Goal: Task Accomplishment & Management: Complete application form

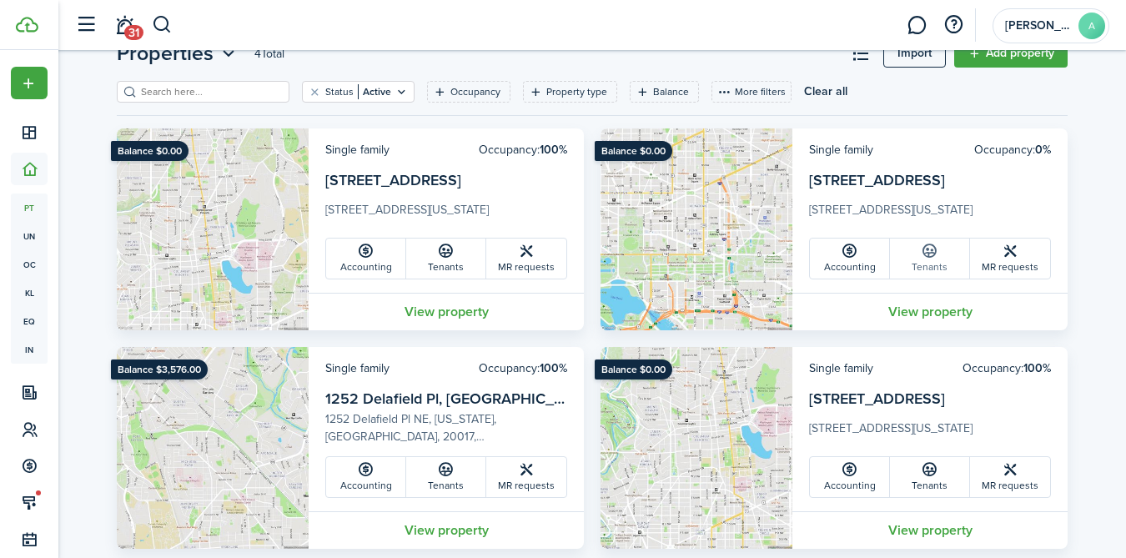
scroll to position [85, 0]
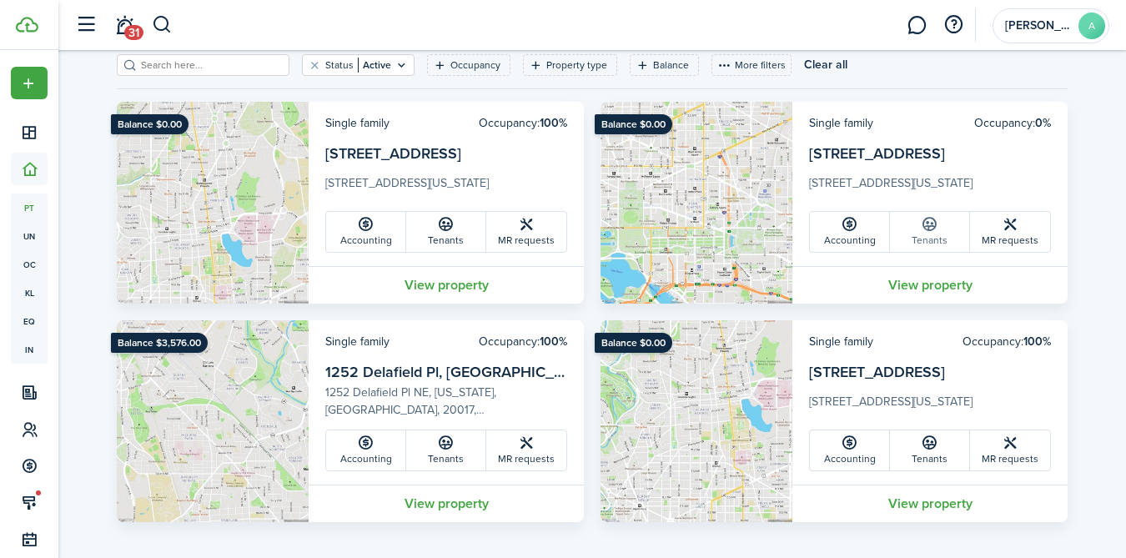
click at [927, 236] on link "Tenants" at bounding box center [930, 232] width 80 height 40
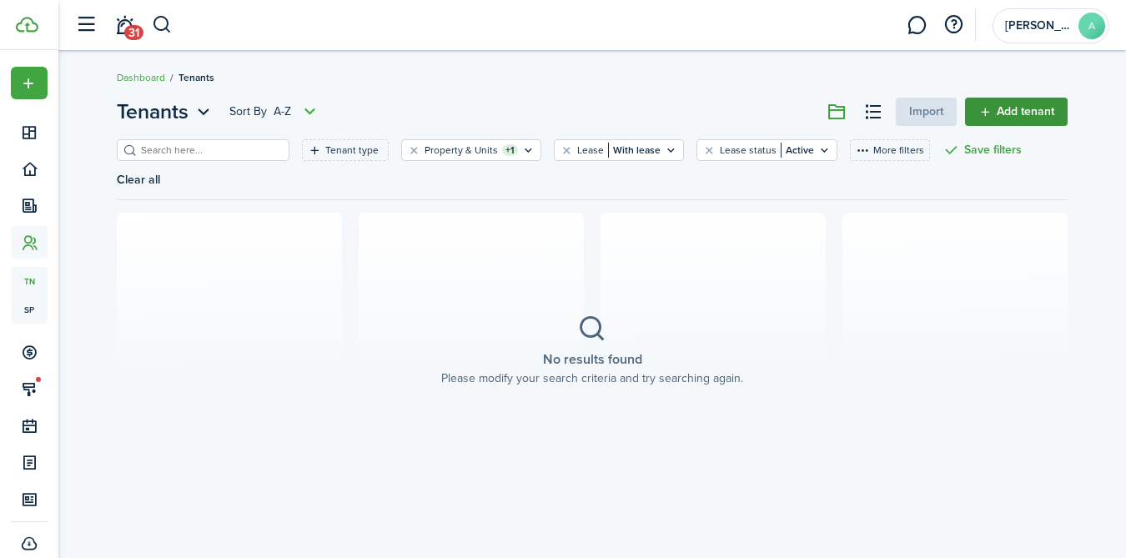
click at [1004, 112] on link "Add tenant" at bounding box center [1016, 112] width 103 height 28
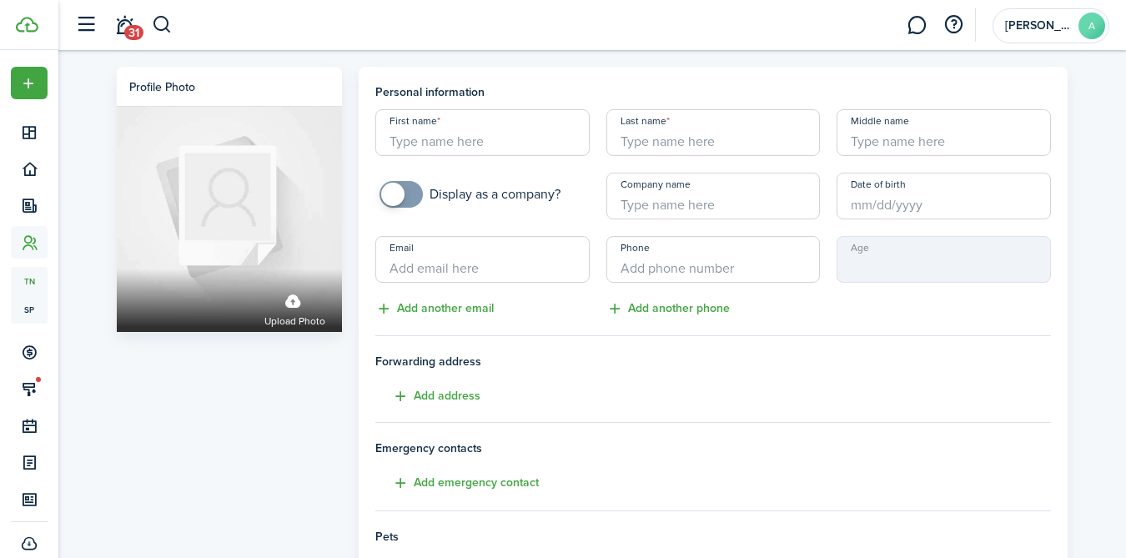
click at [457, 156] on div "First name Last name Middle name Display as a company? Company name Date of bir…" at bounding box center [713, 213] width 692 height 209
click at [448, 138] on input "First name" at bounding box center [482, 132] width 214 height 47
type input "[PERSON_NAME]"
click at [701, 142] on input "Last name" at bounding box center [713, 132] width 214 height 47
type input "[PERSON_NAME]"
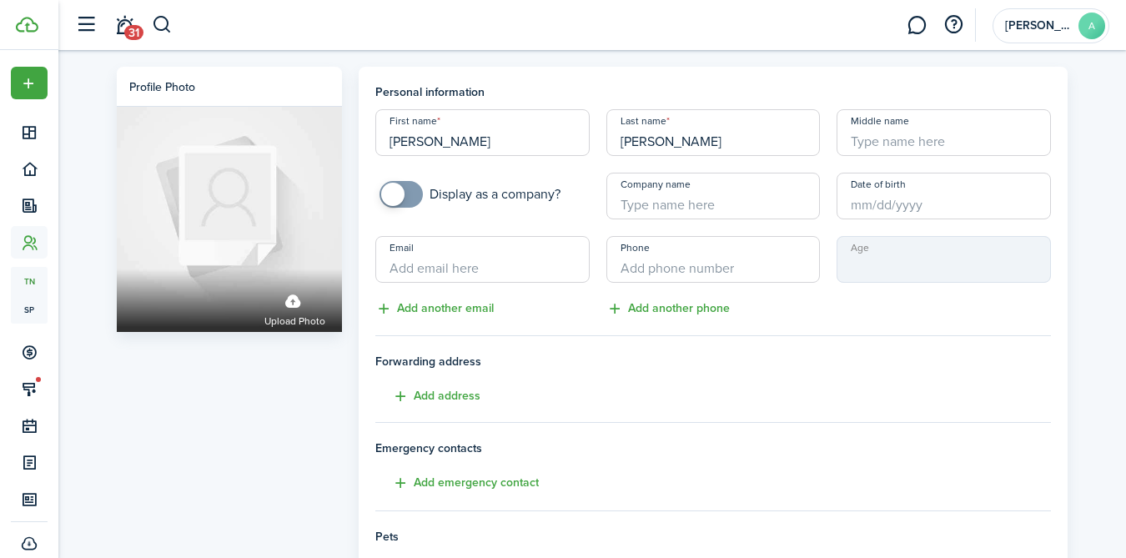
click at [498, 270] on input "Email" at bounding box center [482, 259] width 214 height 47
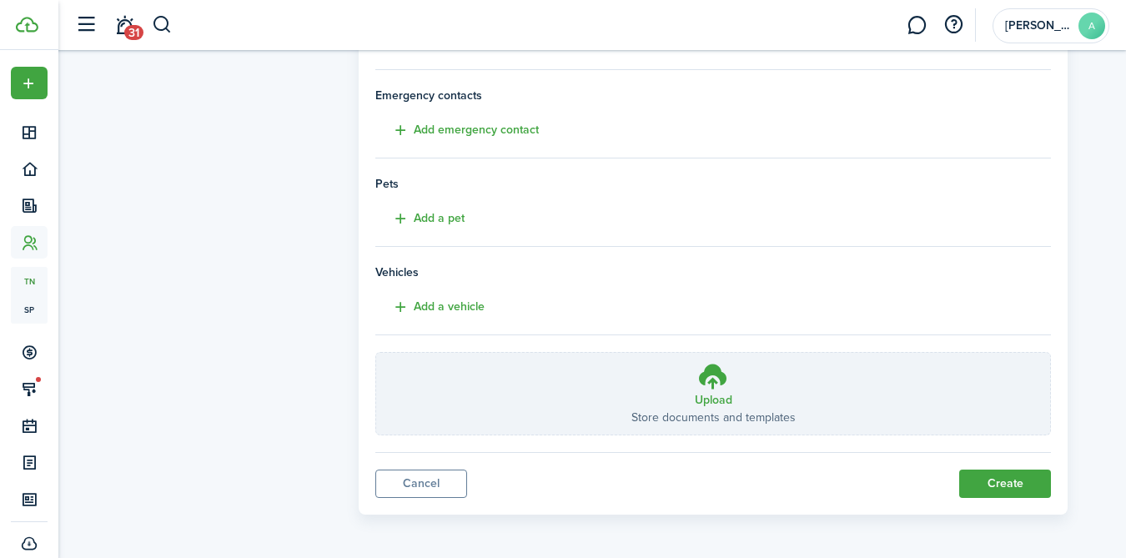
scroll to position [355, 0]
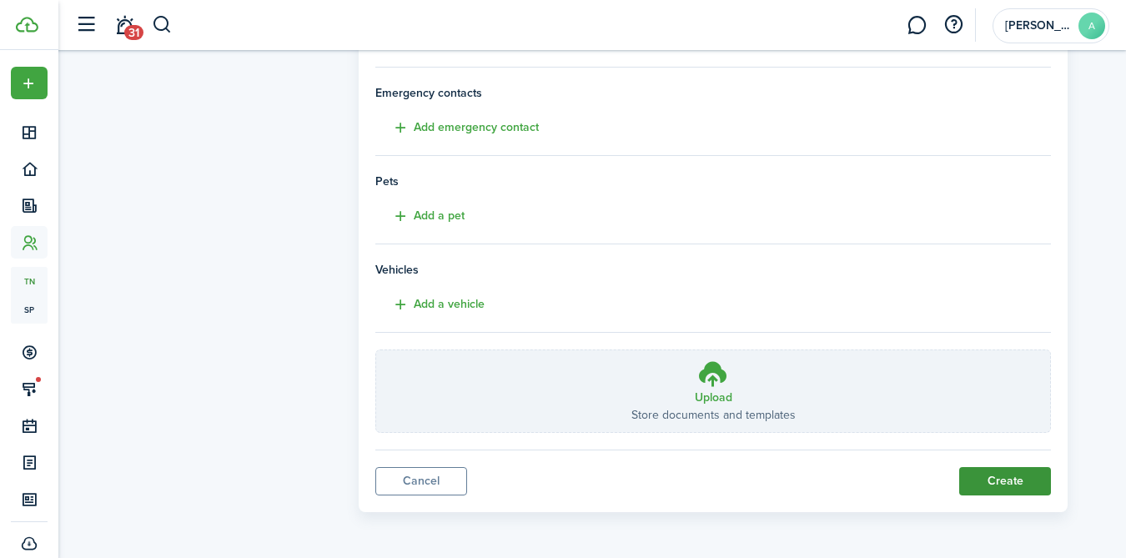
click at [1002, 470] on button "Create" at bounding box center [1005, 481] width 92 height 28
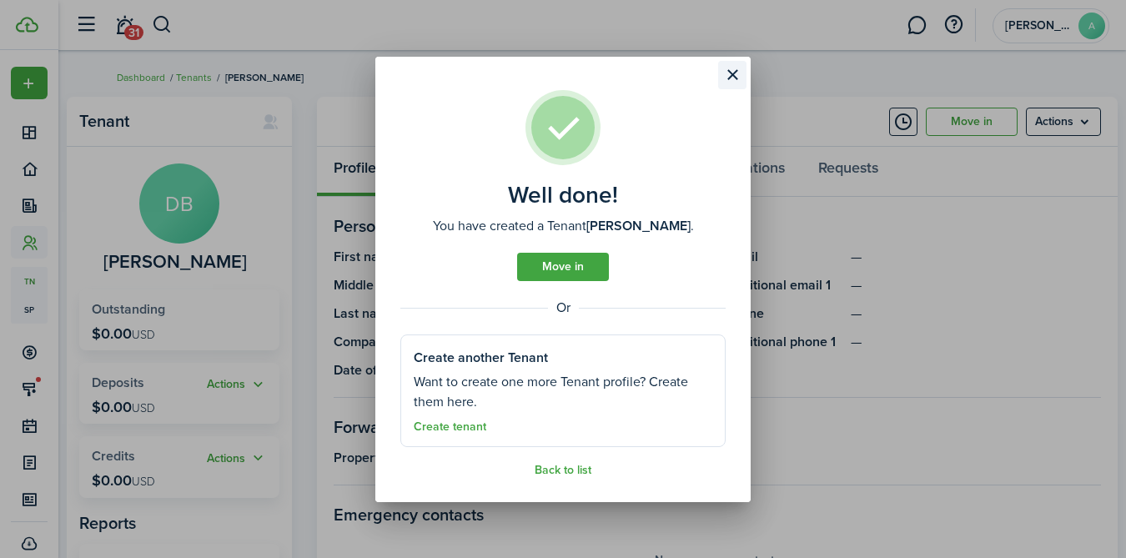
click at [731, 73] on button "Close modal" at bounding box center [732, 75] width 28 height 28
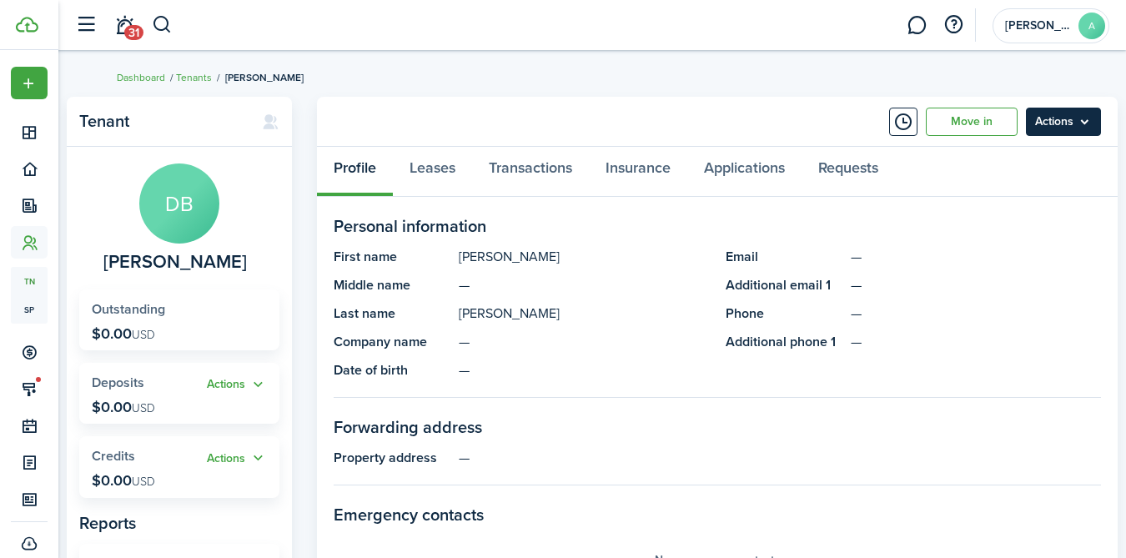
click at [1058, 125] on menu-btn "Actions" at bounding box center [1063, 122] width 75 height 28
click at [832, 236] on panel-main-section-title "Personal information" at bounding box center [717, 225] width 767 height 25
click at [1070, 123] on menu-btn "Actions" at bounding box center [1063, 122] width 75 height 28
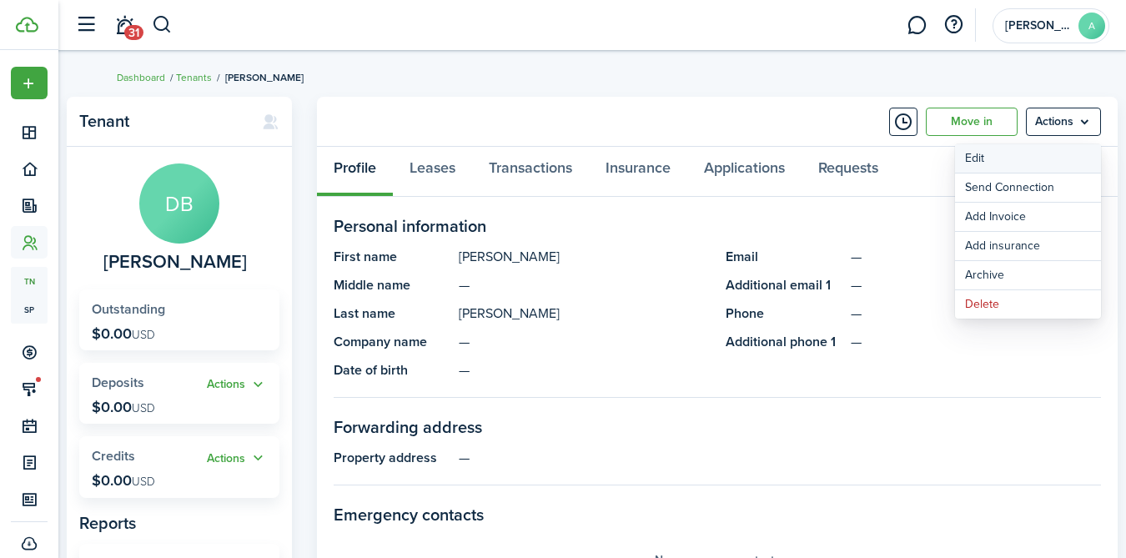
click at [999, 158] on link "Edit" at bounding box center [1028, 158] width 146 height 28
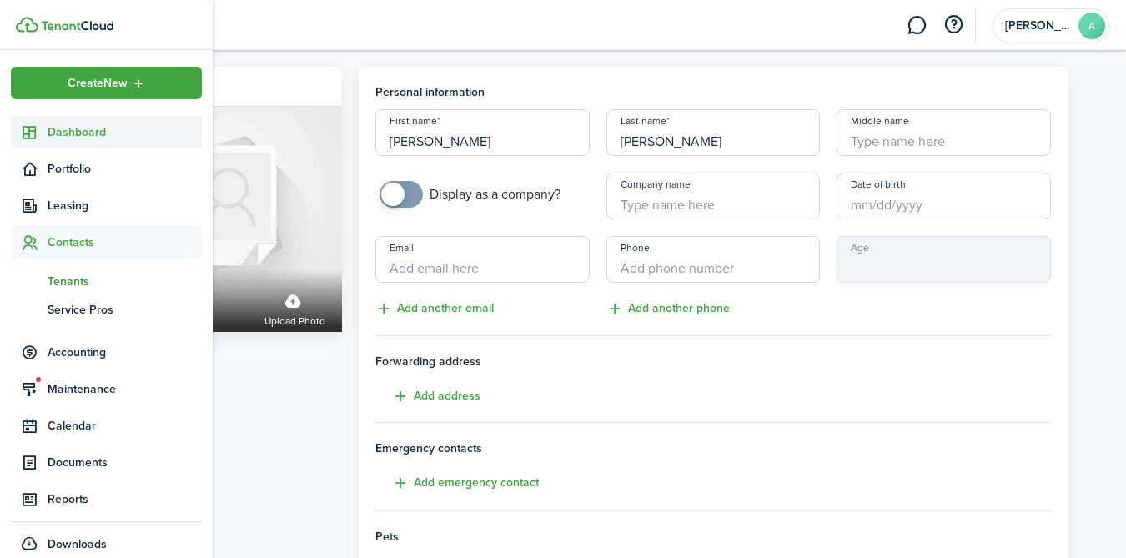
click at [53, 133] on span "Dashboard" at bounding box center [125, 132] width 154 height 18
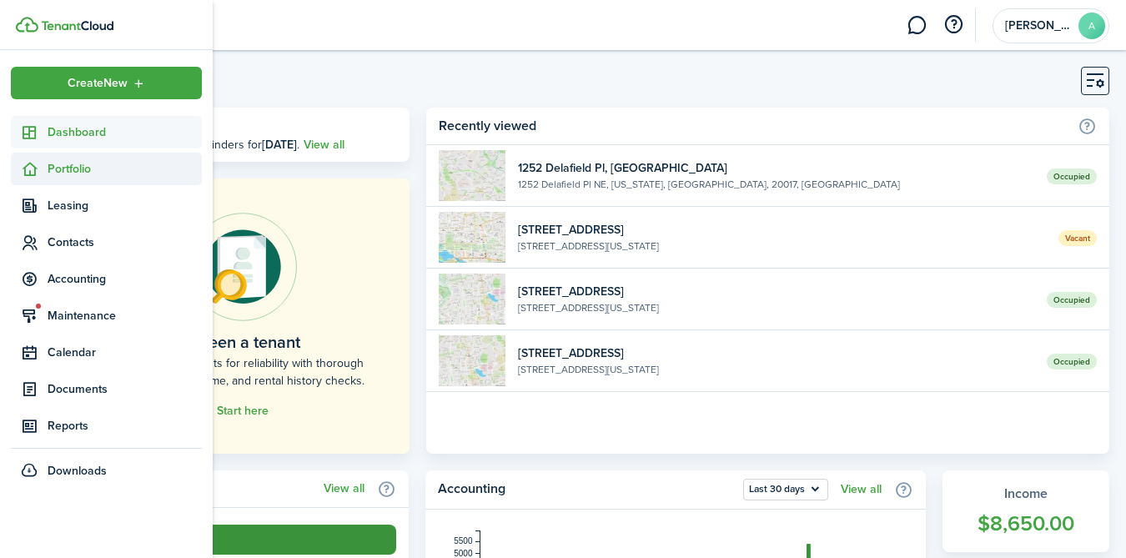
click at [59, 169] on span "Portfolio" at bounding box center [125, 169] width 154 height 18
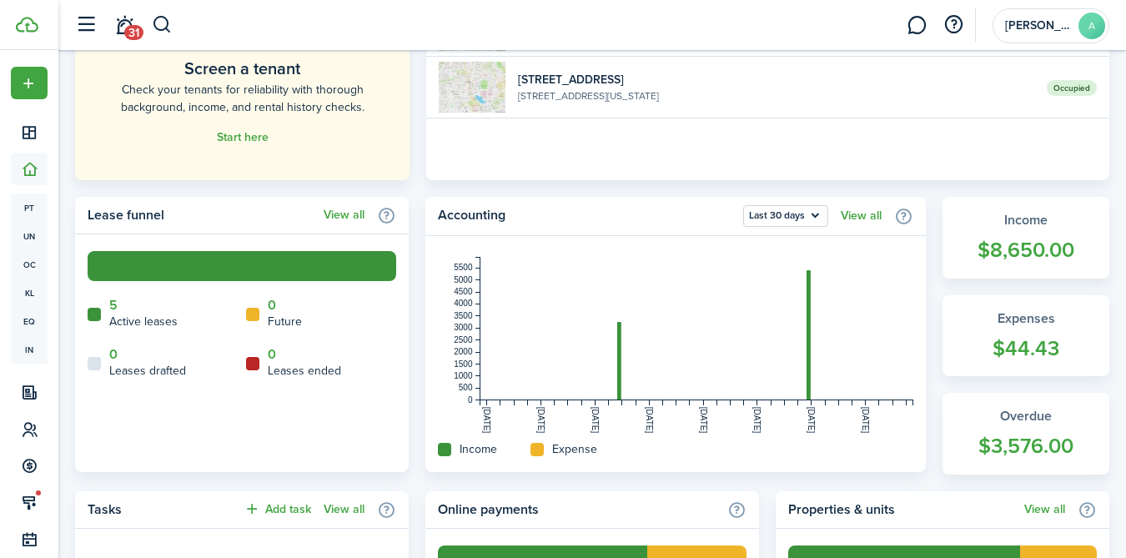
scroll to position [288, 0]
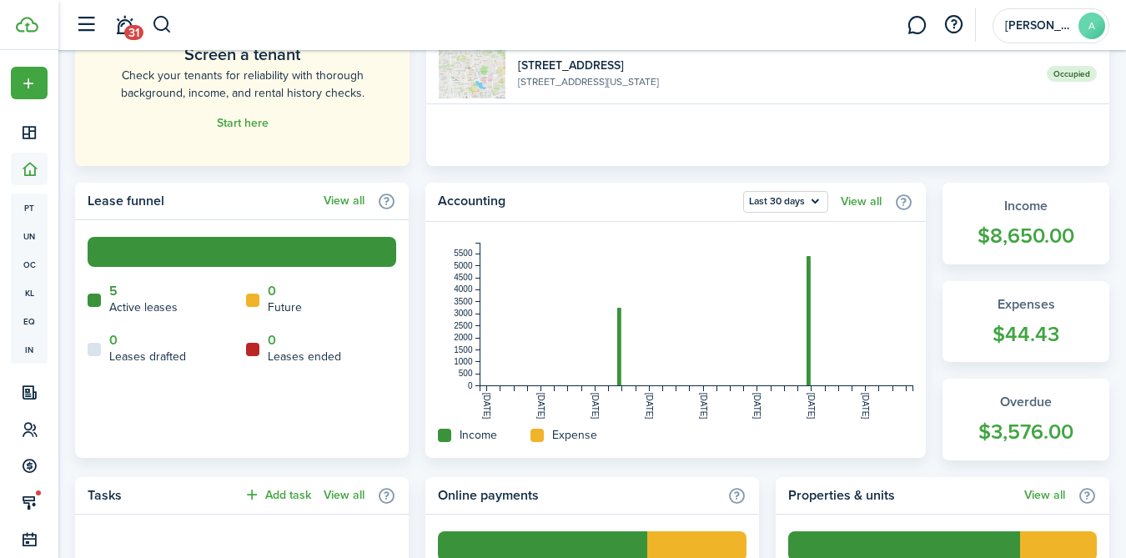
click at [111, 296] on link "5" at bounding box center [113, 291] width 8 height 15
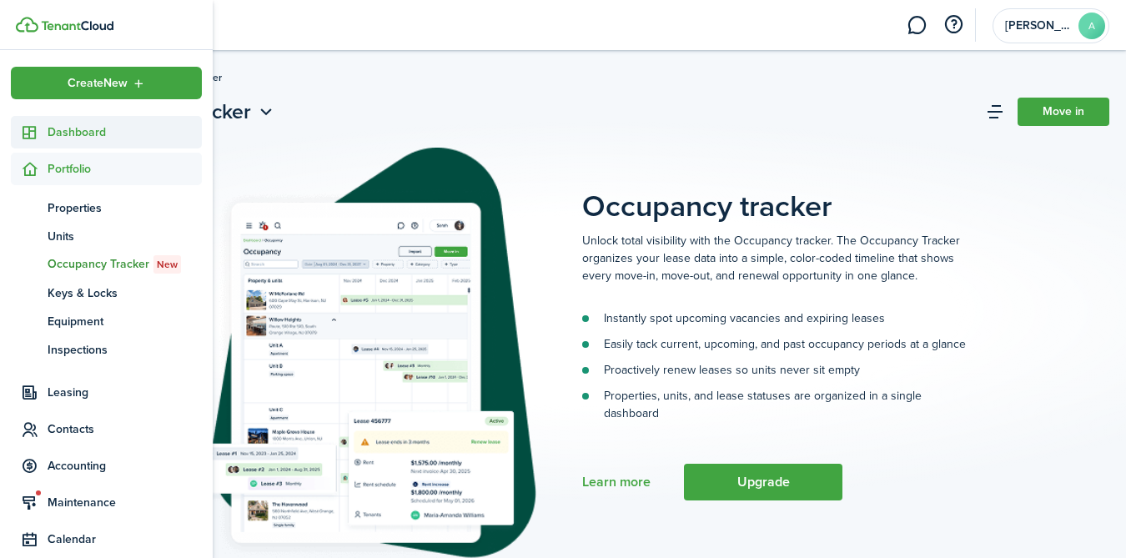
click at [37, 132] on icon at bounding box center [30, 132] width 18 height 17
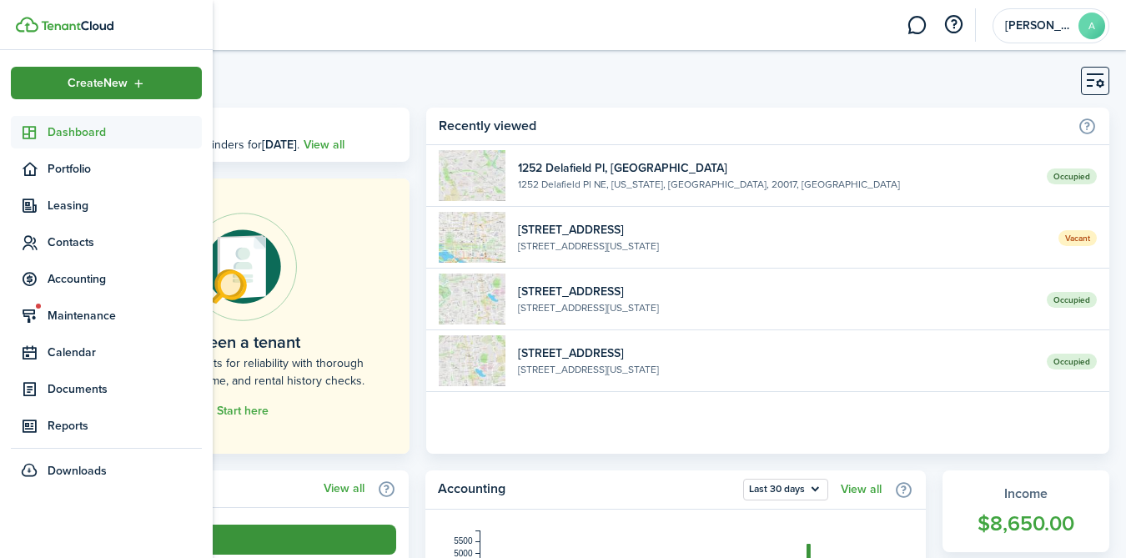
click at [88, 80] on span "Create New" at bounding box center [98, 84] width 60 height 12
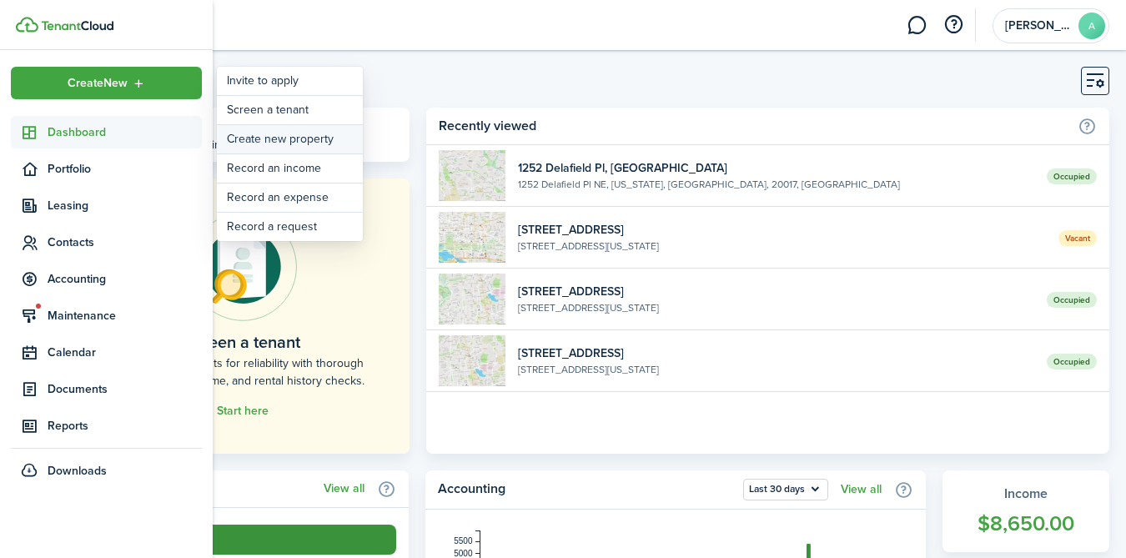
click at [278, 138] on link "Create new property" at bounding box center [290, 139] width 146 height 28
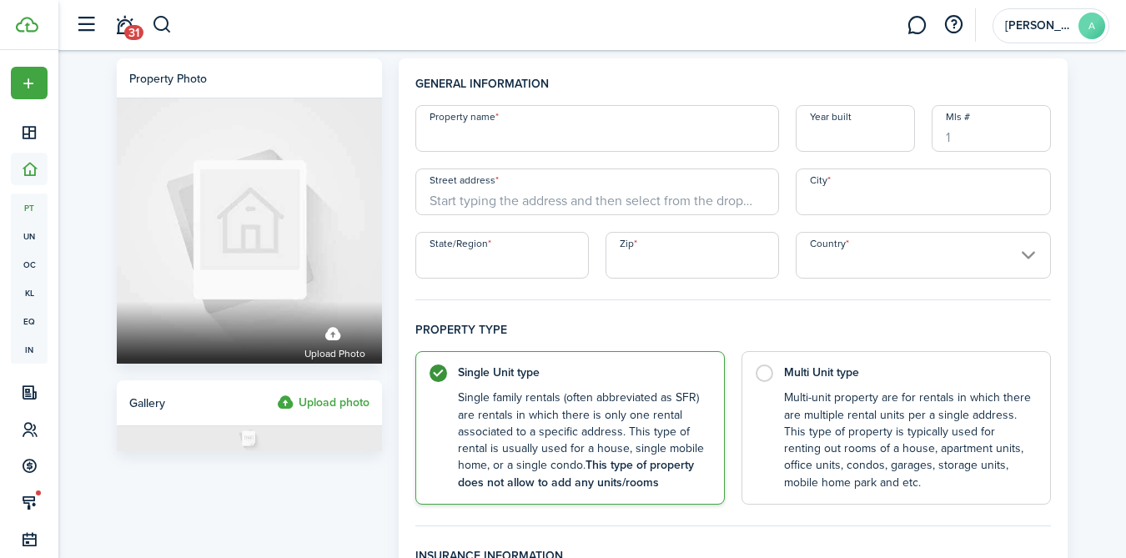
click at [527, 141] on input "Property name" at bounding box center [597, 128] width 364 height 47
type input "[STREET_ADDRESS]"
click at [523, 208] on input "Street address" at bounding box center [597, 191] width 364 height 47
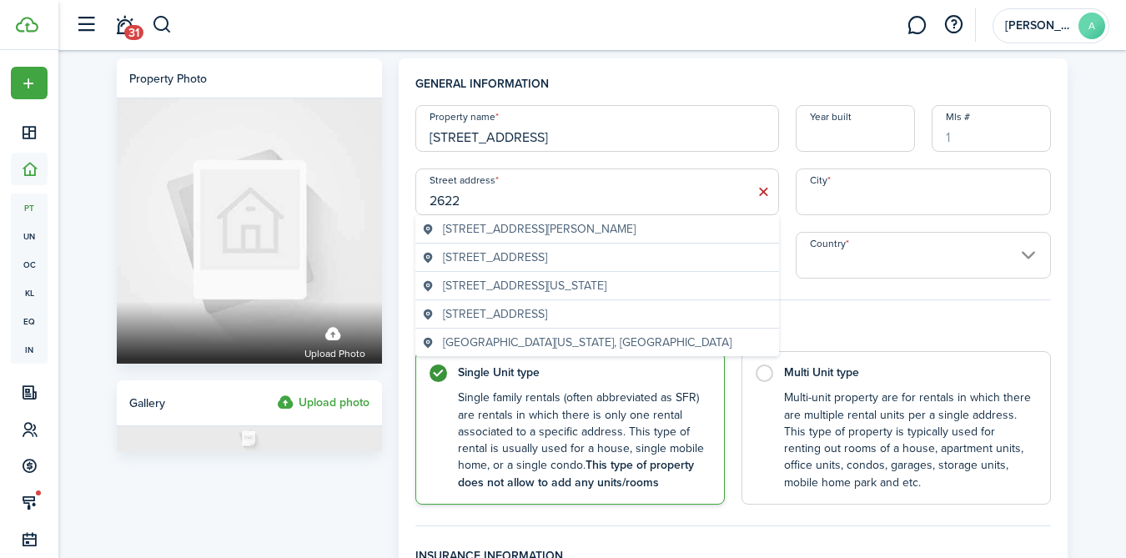
type input "[STREET_ADDRESS]"
type input "[GEOGRAPHIC_DATA]"
type input "VA"
type input "22201"
type input "[GEOGRAPHIC_DATA]"
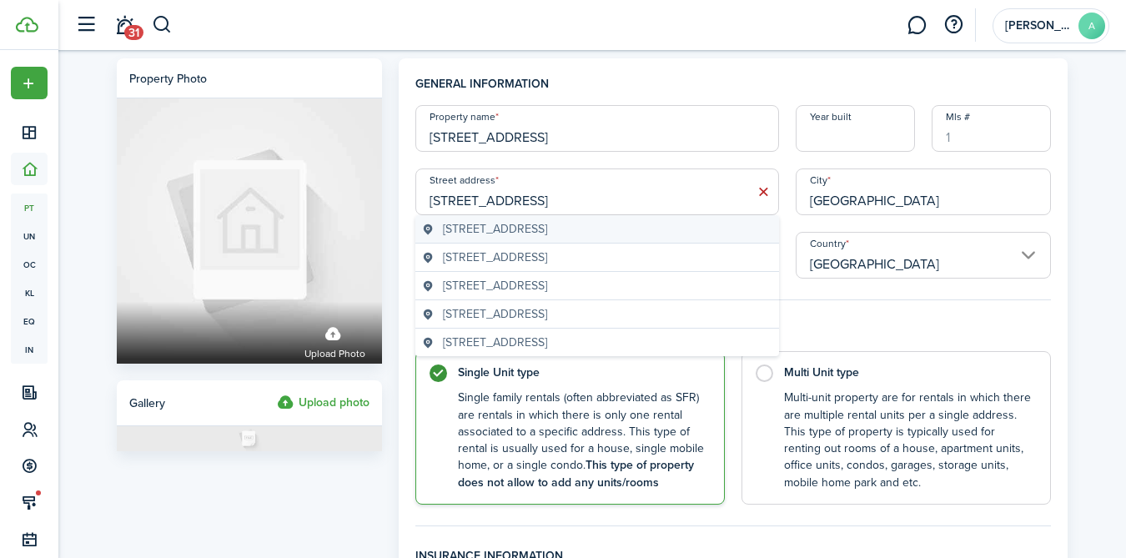
click at [547, 225] on span "[STREET_ADDRESS]" at bounding box center [495, 229] width 104 height 18
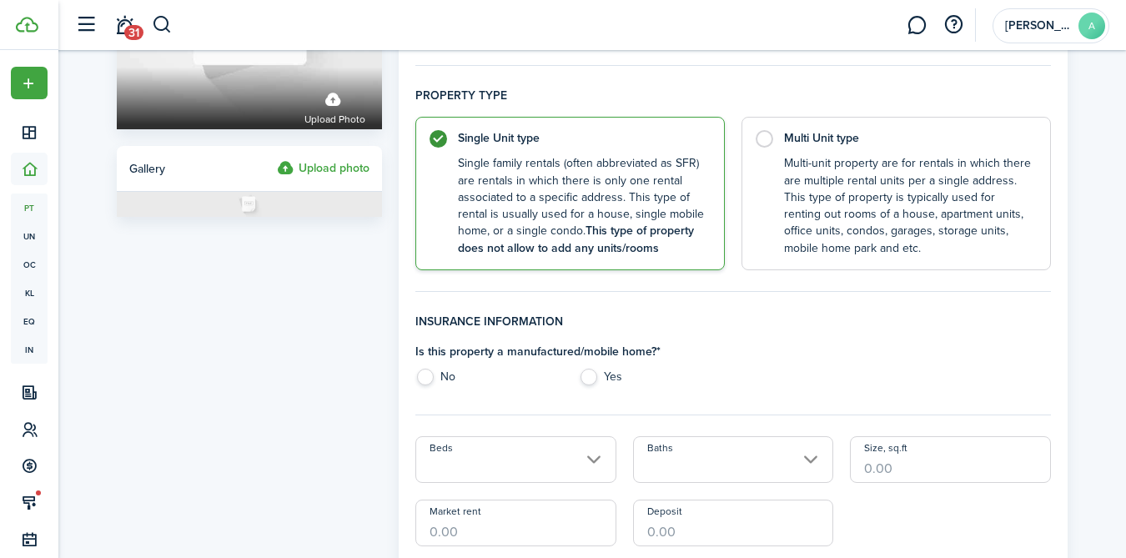
scroll to position [265, 0]
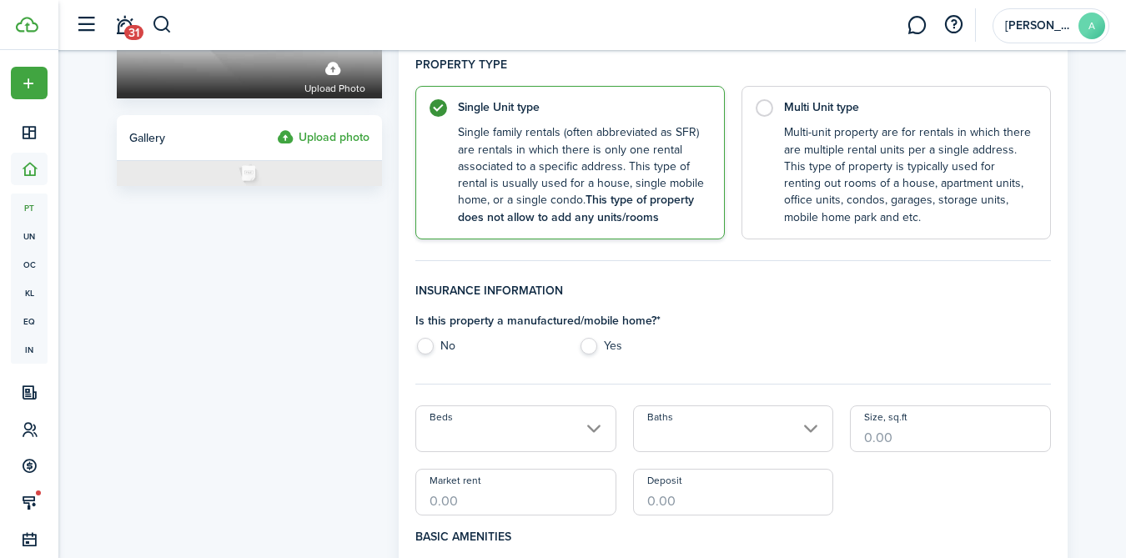
click at [423, 348] on label "No" at bounding box center [488, 350] width 146 height 25
radio input "true"
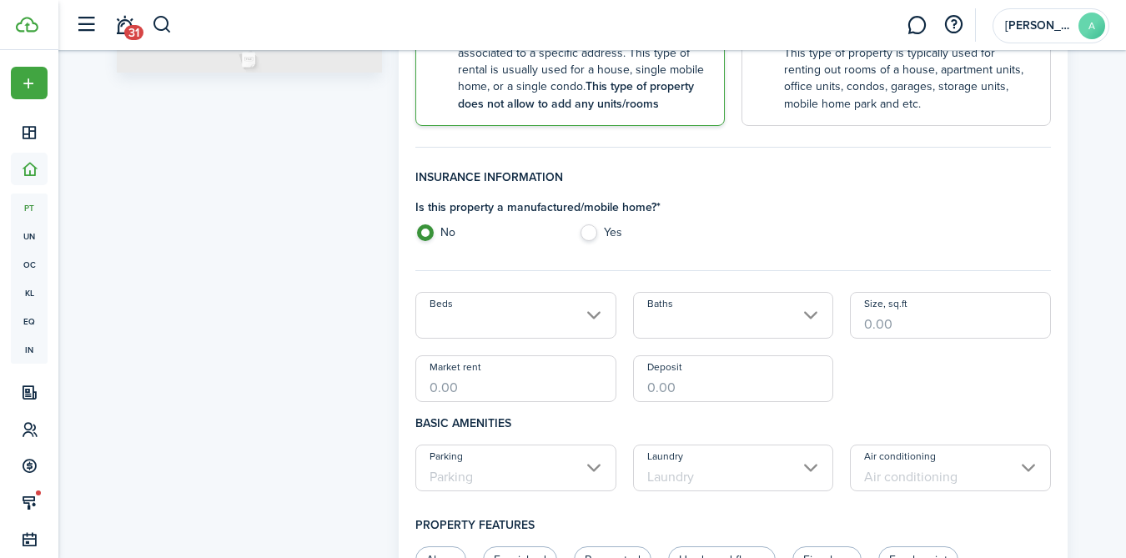
scroll to position [379, 0]
click at [555, 307] on input "Beds" at bounding box center [515, 314] width 201 height 47
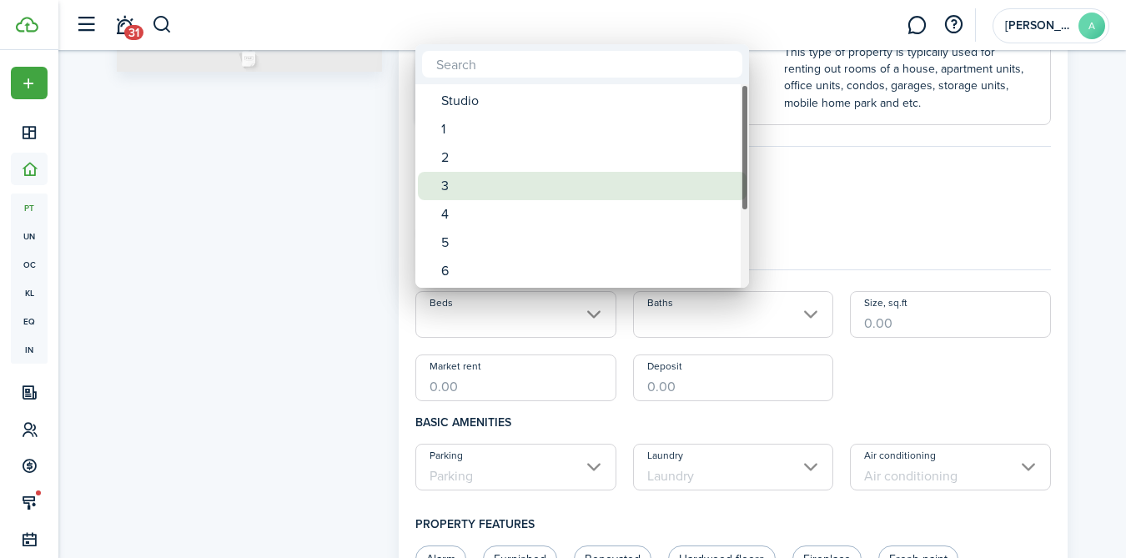
click at [465, 188] on div "3" at bounding box center [588, 186] width 295 height 28
type input "3"
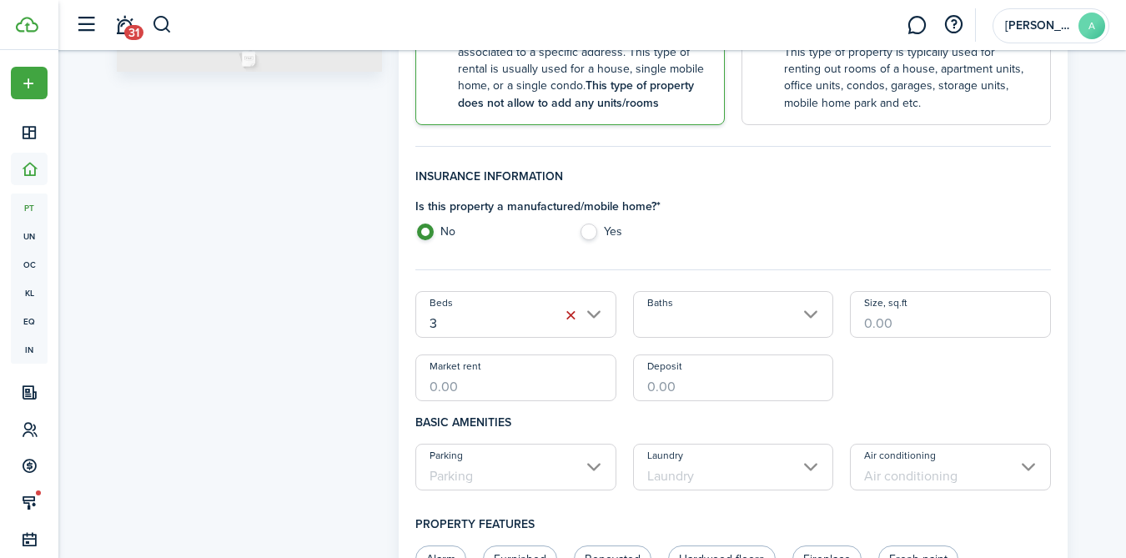
click at [678, 319] on input "Baths" at bounding box center [733, 314] width 201 height 47
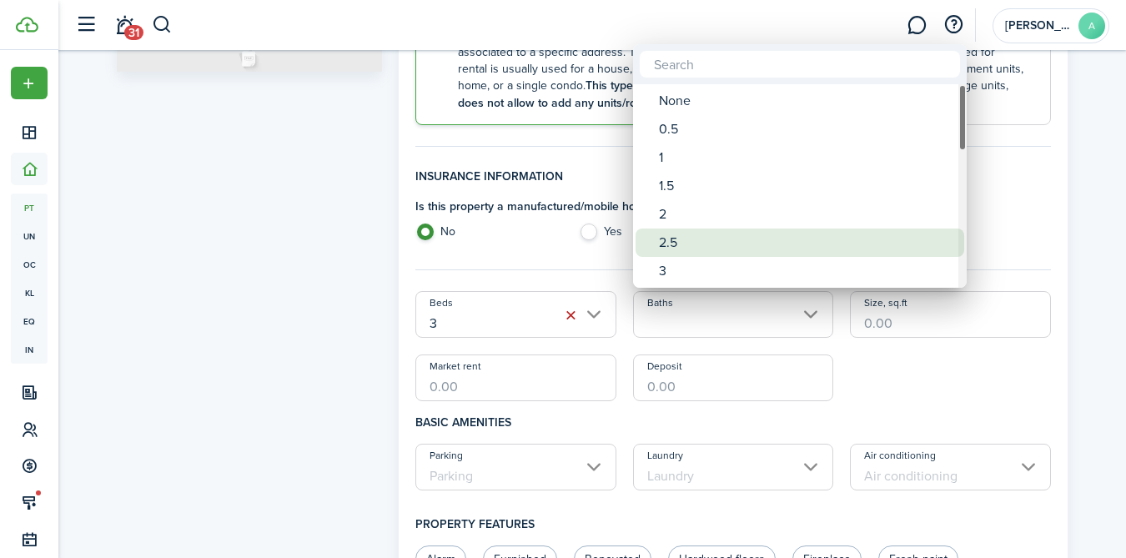
click at [658, 239] on span "Baths" at bounding box center [646, 242] width 23 height 23
type input "2.5"
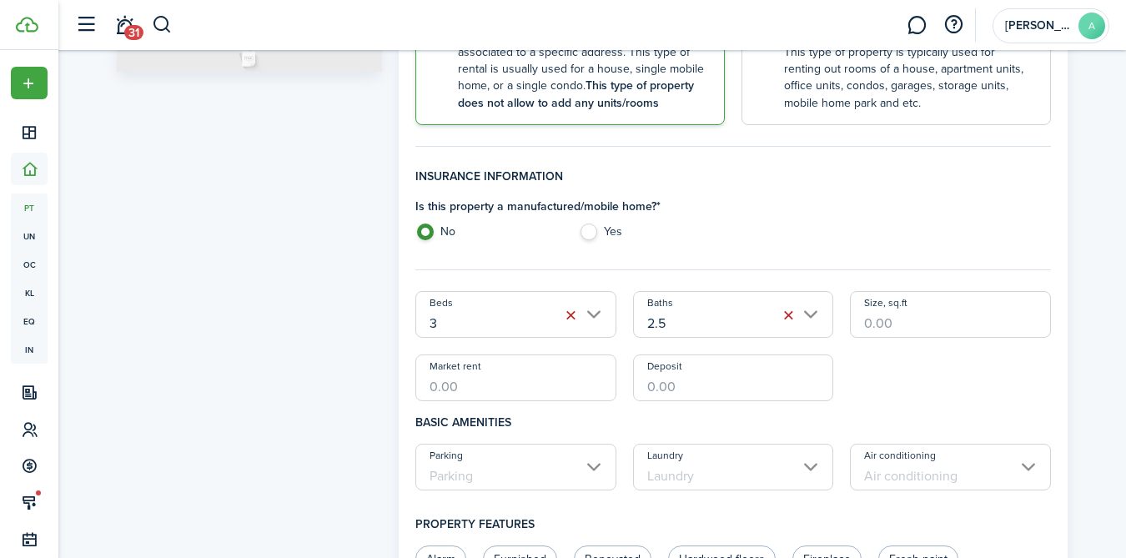
click at [875, 322] on input "Size, sq.ft" at bounding box center [950, 314] width 201 height 47
type input "2,047"
click at [505, 387] on input "Market rent" at bounding box center [515, 377] width 201 height 47
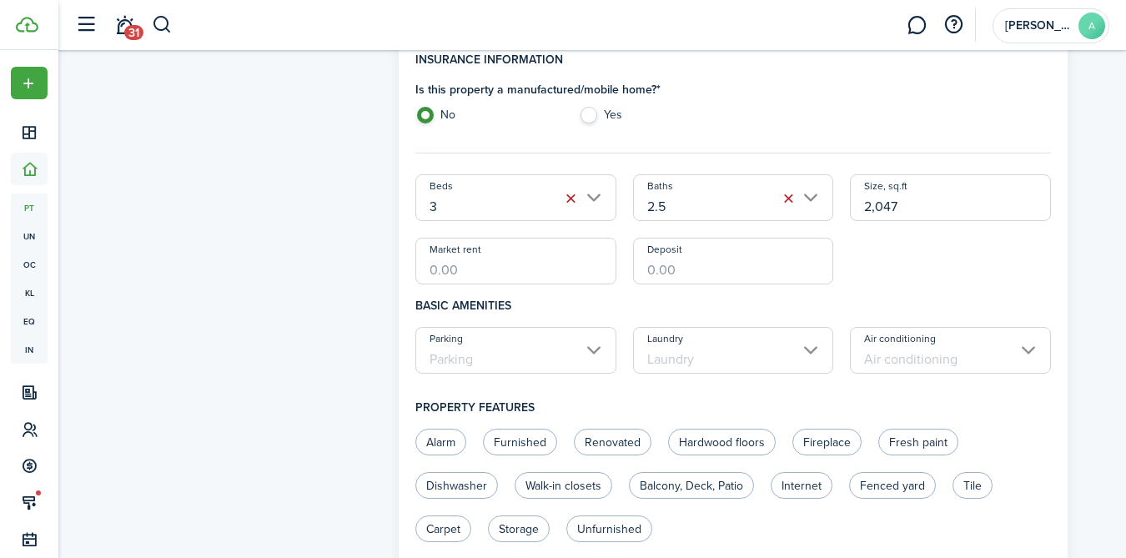
scroll to position [498, 0]
type input "$5,000.00"
click at [660, 272] on input "Deposit" at bounding box center [733, 259] width 201 height 47
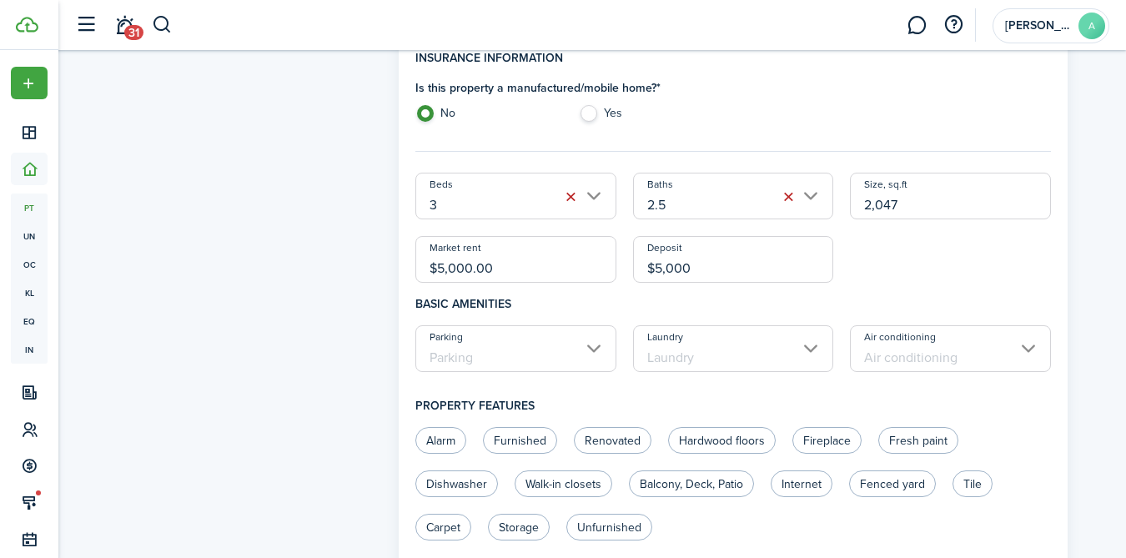
click at [507, 354] on input "Parking" at bounding box center [515, 348] width 201 height 47
type input "$5,000.00"
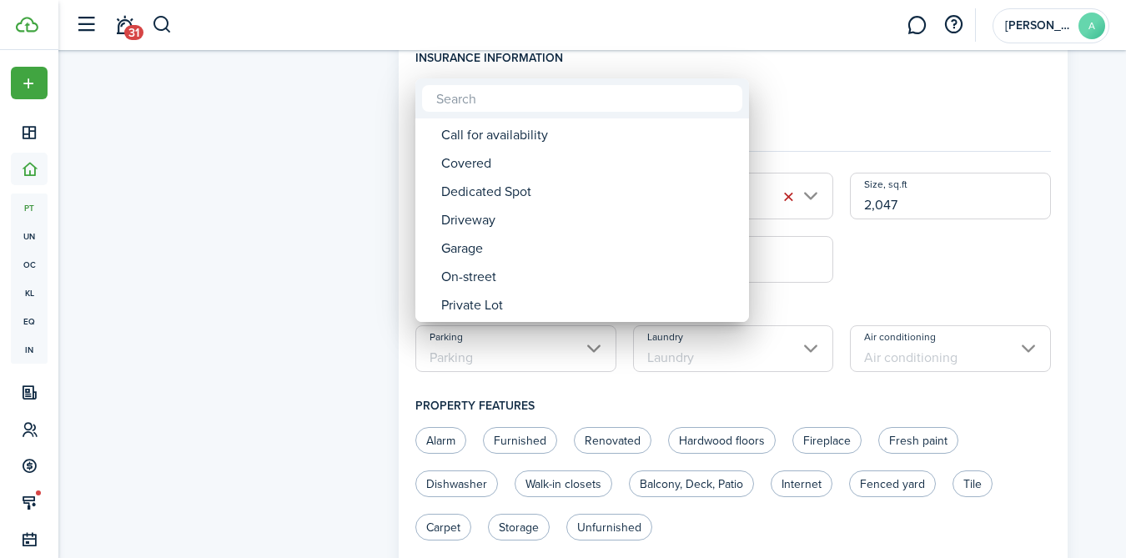
click at [304, 239] on div at bounding box center [563, 279] width 1393 height 825
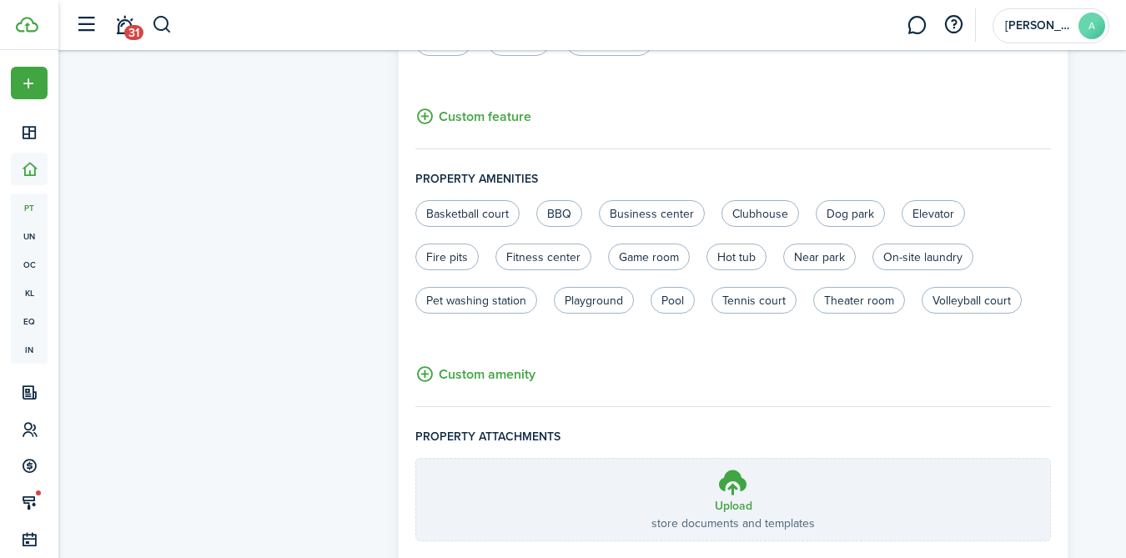
scroll to position [1094, 0]
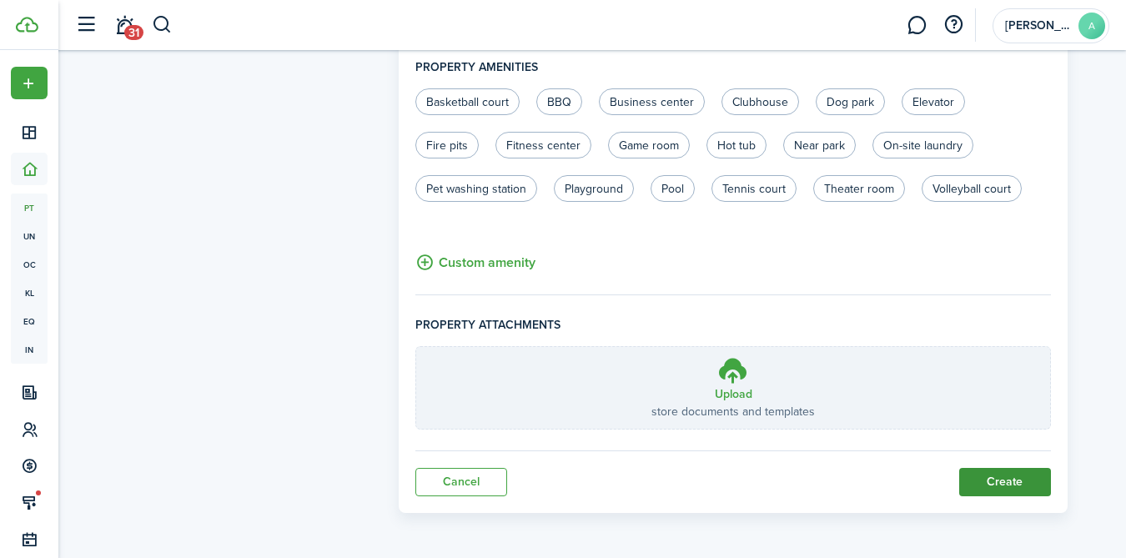
click at [1000, 482] on button "Create" at bounding box center [1005, 482] width 92 height 28
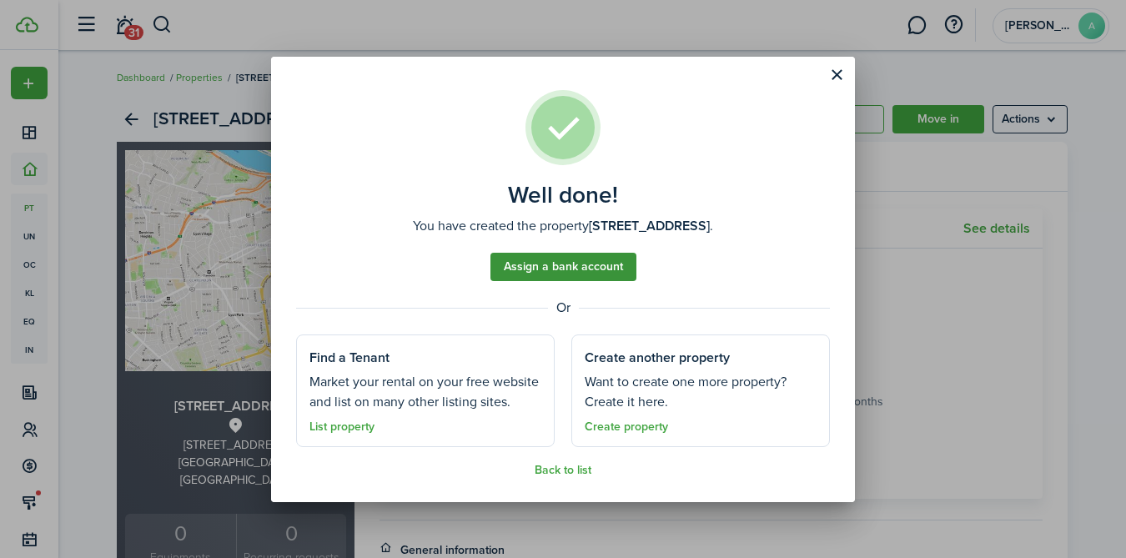
click at [575, 269] on link "Assign a bank account" at bounding box center [563, 267] width 146 height 28
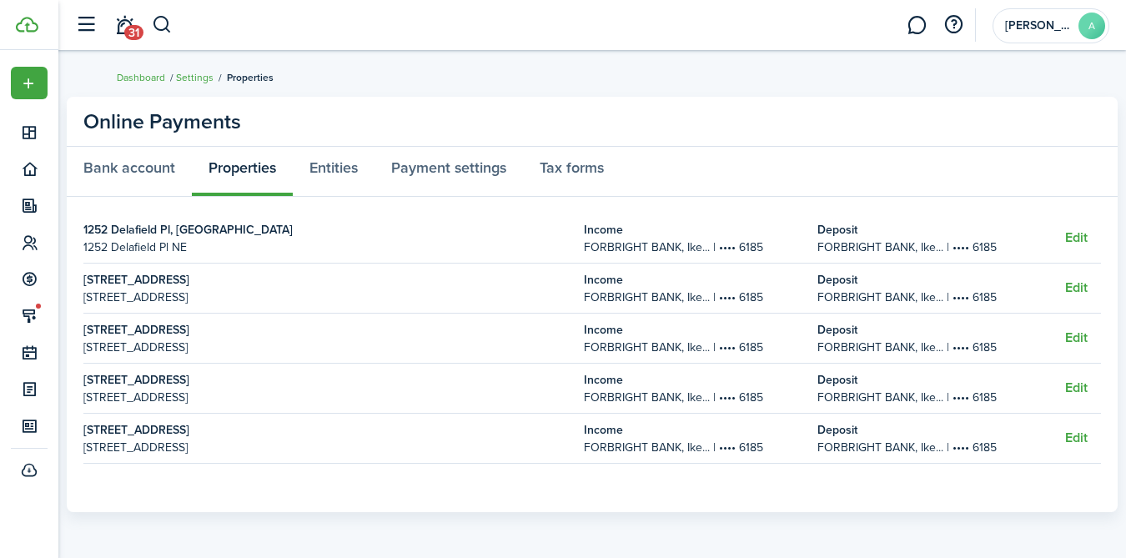
click at [142, 230] on strong "1252 Delafield Pl, [GEOGRAPHIC_DATA]" at bounding box center [325, 230] width 484 height 18
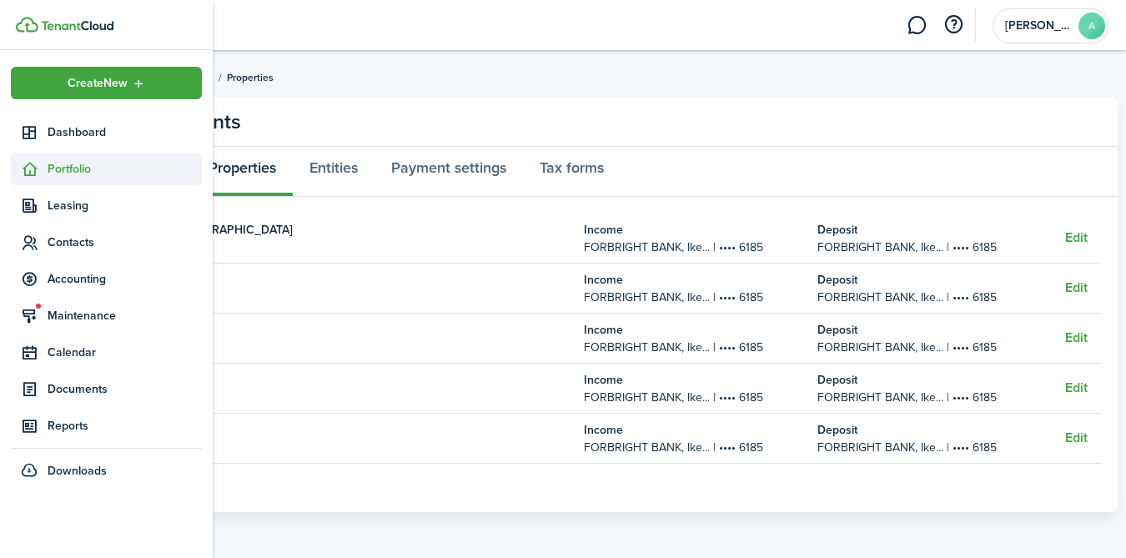
click at [65, 171] on span "Portfolio" at bounding box center [125, 169] width 154 height 18
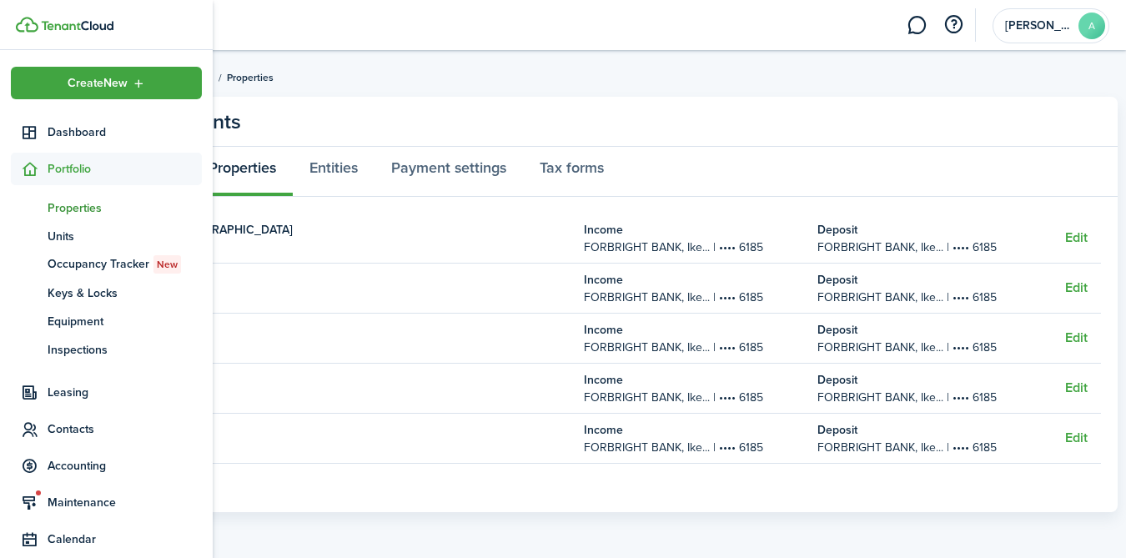
click at [53, 203] on span "Properties" at bounding box center [125, 208] width 154 height 18
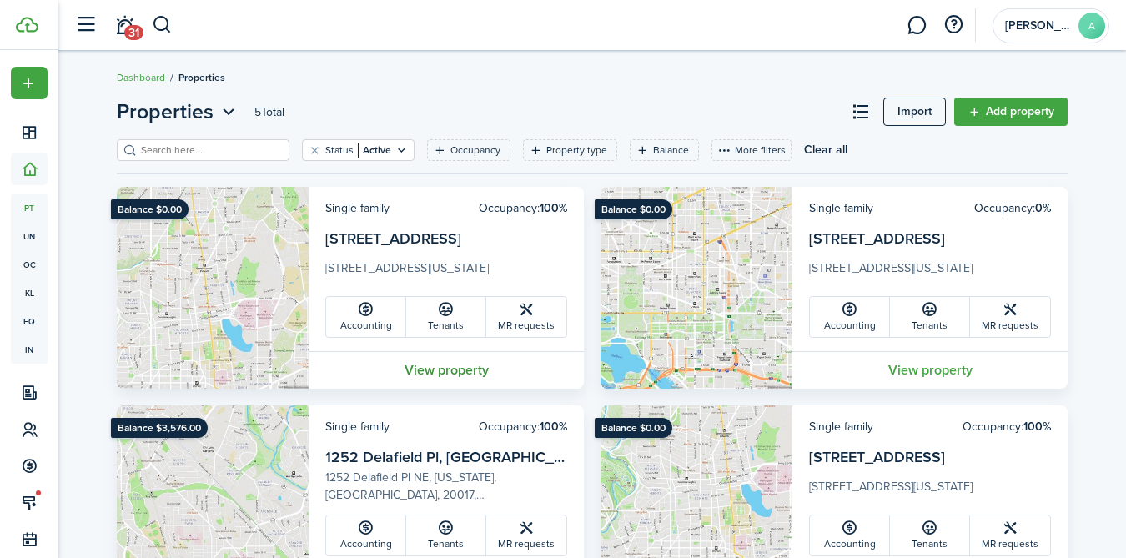
click at [475, 360] on link "View property" at bounding box center [446, 370] width 275 height 38
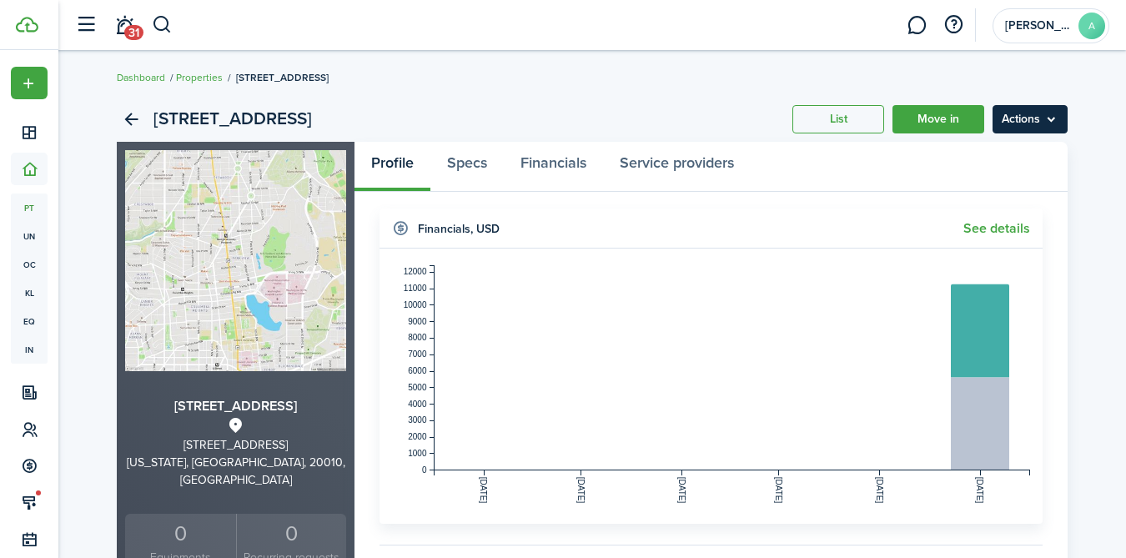
click at [1017, 113] on menu-btn "Actions" at bounding box center [1029, 119] width 75 height 28
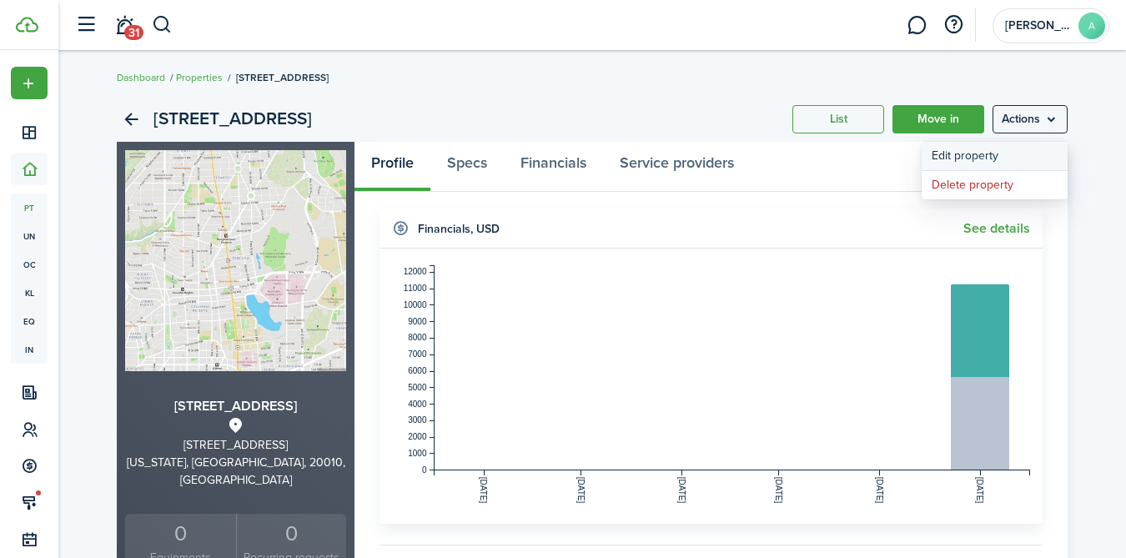
click at [963, 156] on link "Edit property" at bounding box center [994, 156] width 146 height 28
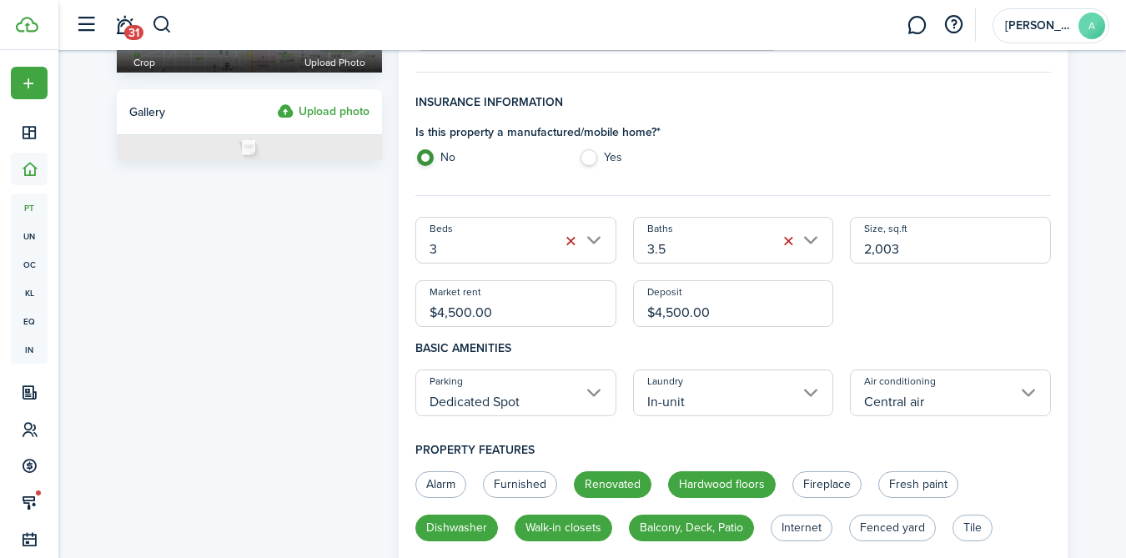
scroll to position [296, 0]
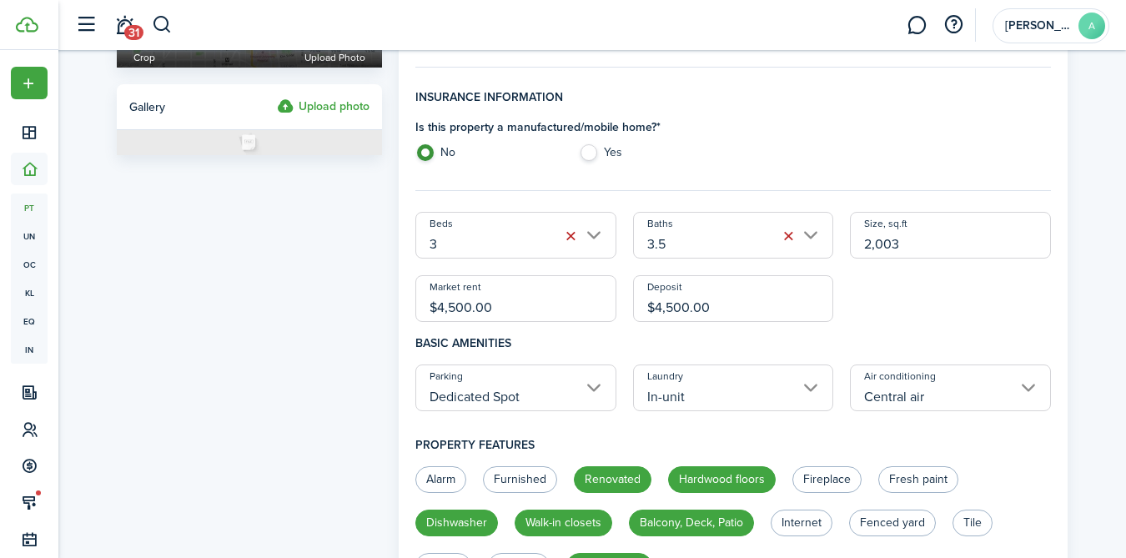
click at [550, 299] on input "$4,500.00" at bounding box center [515, 298] width 201 height 47
type input "$4,400.00"
click at [885, 292] on div "Beds 3 Baths 3.5 Size, sq.ft 2,003 Market rent $4,400.00 Deposit $4,400.00" at bounding box center [733, 267] width 652 height 110
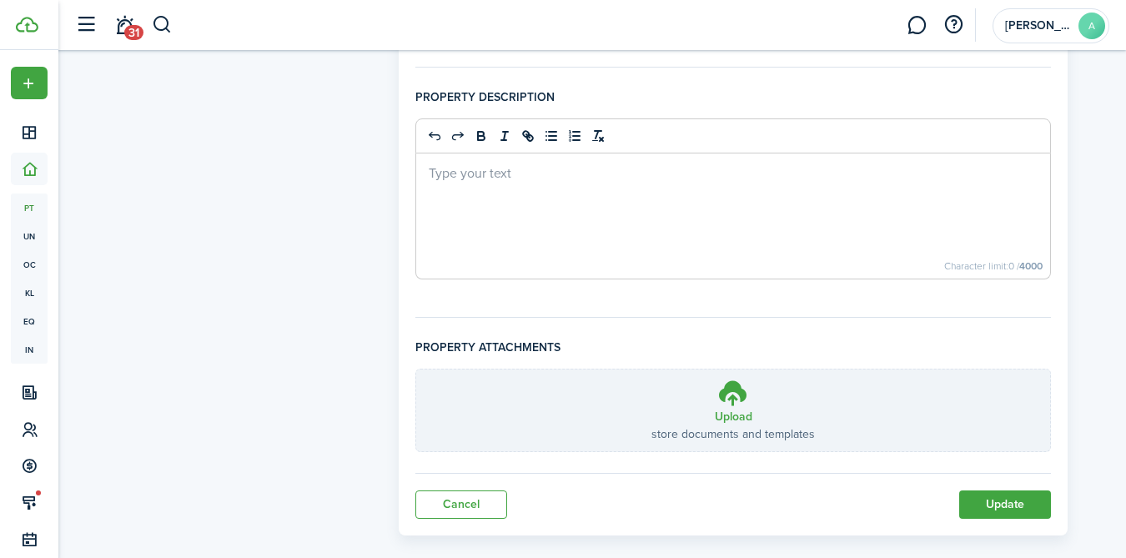
scroll to position [1182, 0]
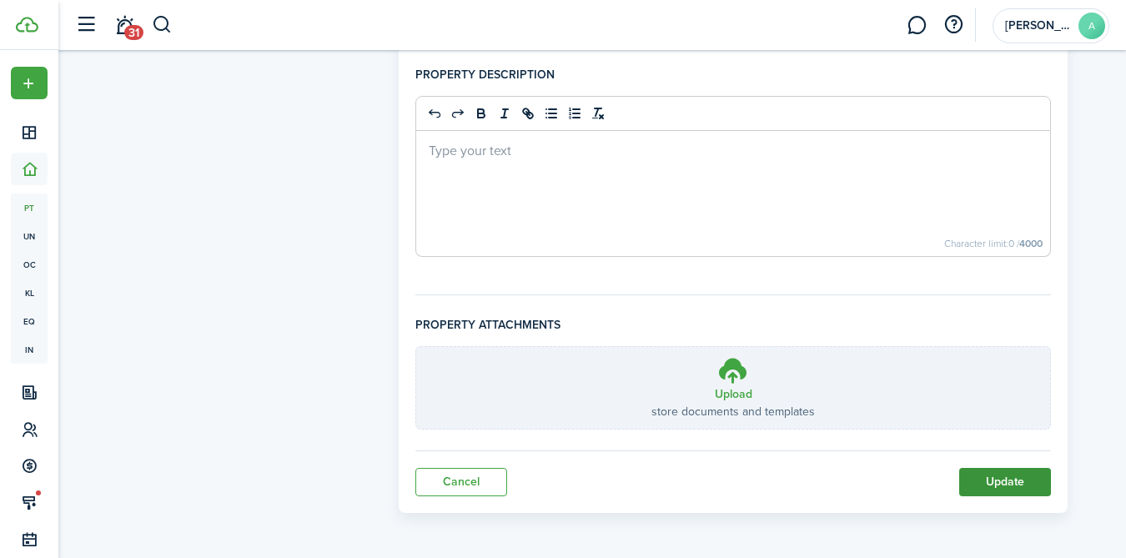
click at [1009, 481] on button "Update" at bounding box center [1005, 482] width 92 height 28
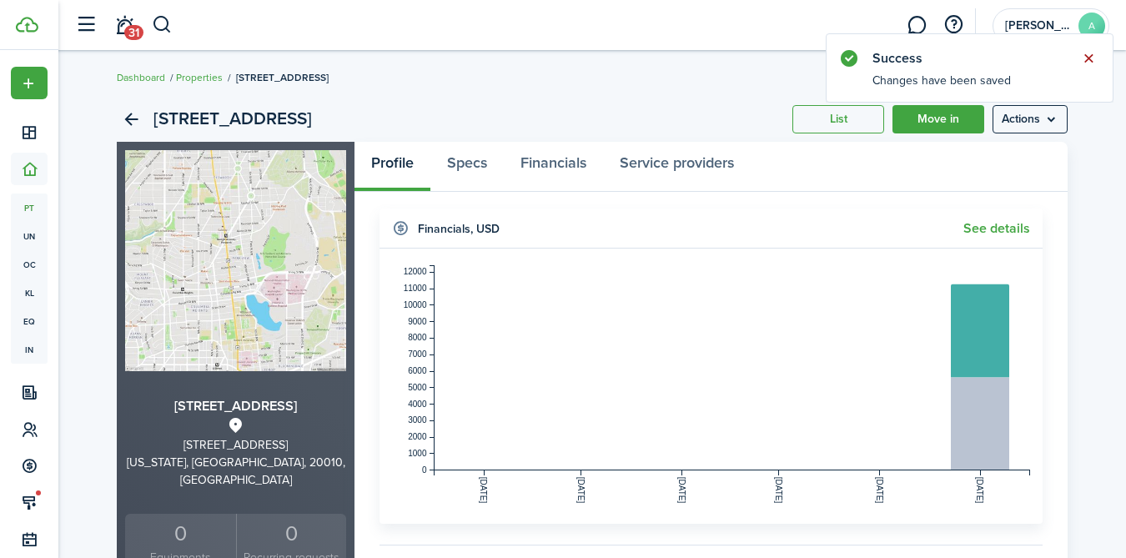
click at [1093, 58] on button "Close notify" at bounding box center [1088, 58] width 23 height 23
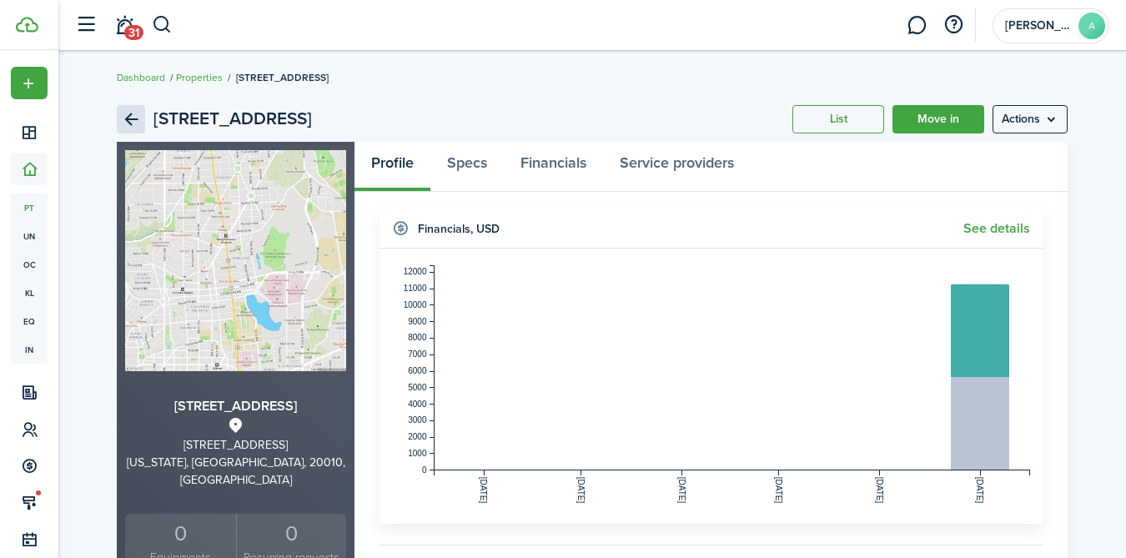
click at [122, 117] on link "Back" at bounding box center [131, 119] width 28 height 28
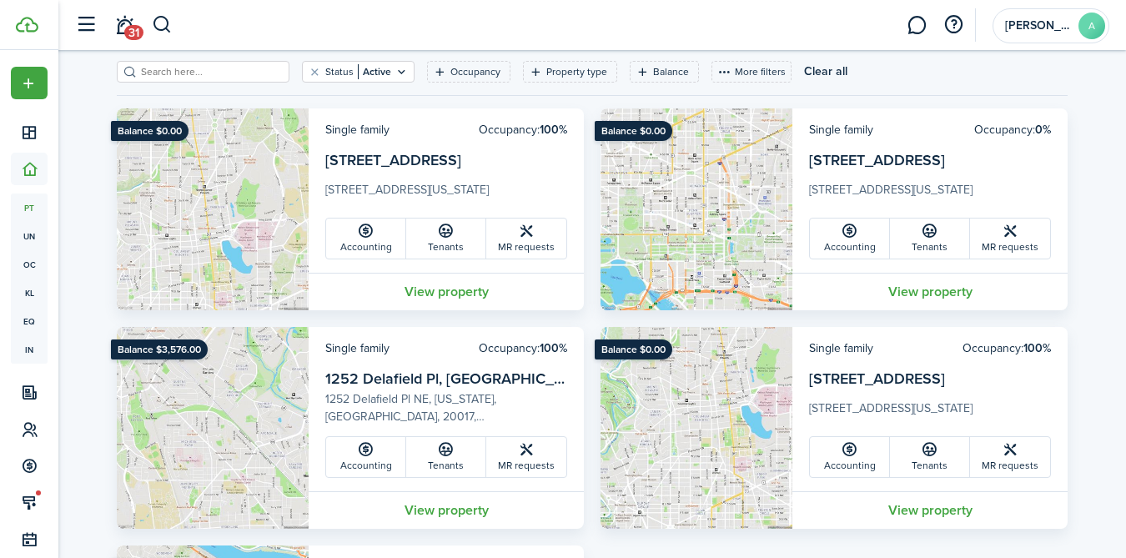
scroll to position [83, 0]
